Goal: Browse casually

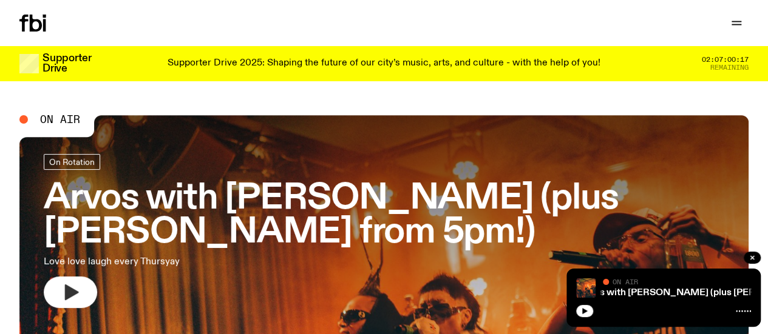
click at [68, 289] on icon "button" at bounding box center [72, 293] width 14 height 16
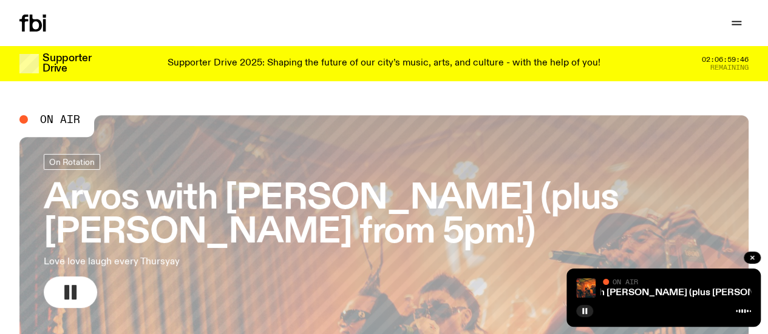
click at [62, 286] on icon "button" at bounding box center [70, 292] width 19 height 19
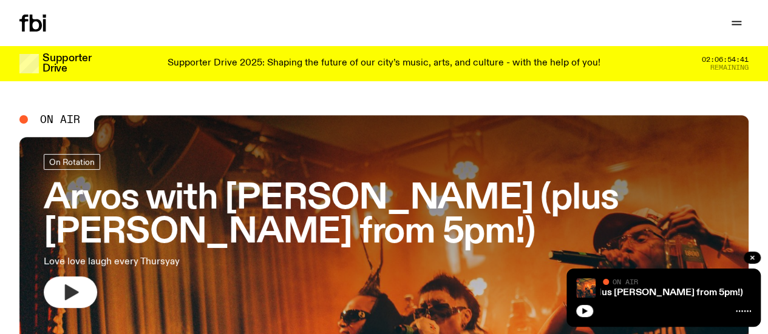
click at [67, 298] on icon "button" at bounding box center [72, 293] width 14 height 16
click at [61, 294] on icon "button" at bounding box center [70, 292] width 19 height 19
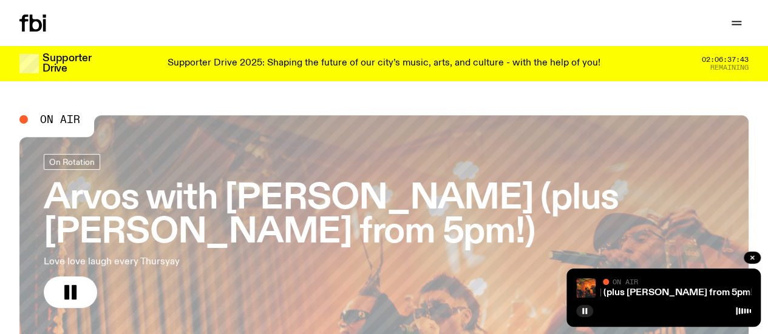
drag, startPoint x: 69, startPoint y: 292, endPoint x: 84, endPoint y: 308, distance: 22.3
click at [69, 292] on rect "button" at bounding box center [66, 292] width 5 height 15
